Goal: Check status

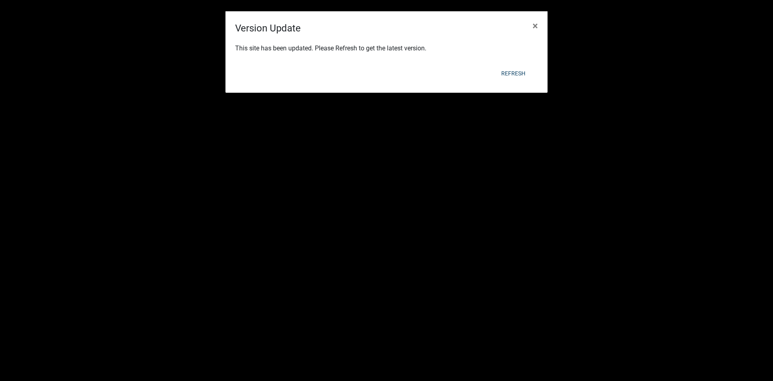
select select "2: 50"
click at [523, 72] on button "Refresh" at bounding box center [513, 73] width 37 height 14
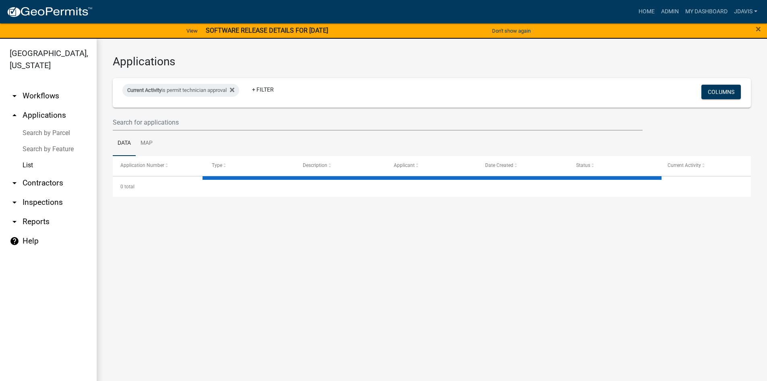
select select "2: 50"
